Goal: Check status: Check status

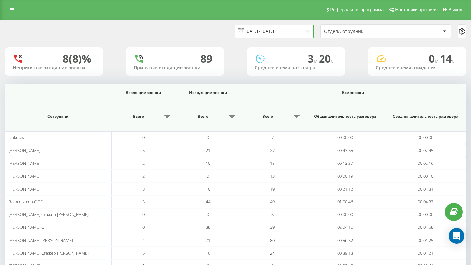
click at [256, 32] on input "[DATE] - [DATE]" at bounding box center [273, 31] width 79 height 13
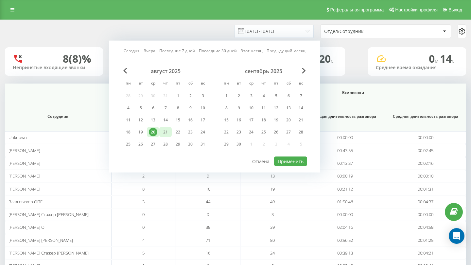
click at [162, 134] on div "21" at bounding box center [165, 132] width 8 height 8
click at [285, 163] on button "Применить" at bounding box center [290, 161] width 33 height 9
type input "[DATE] - [DATE]"
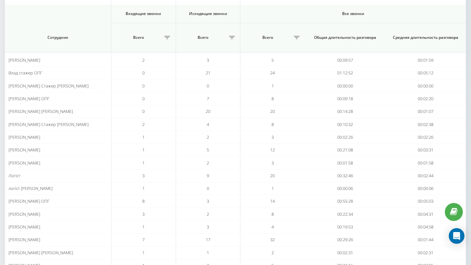
scroll to position [157, 0]
